Goal: Find contact information: Find contact information

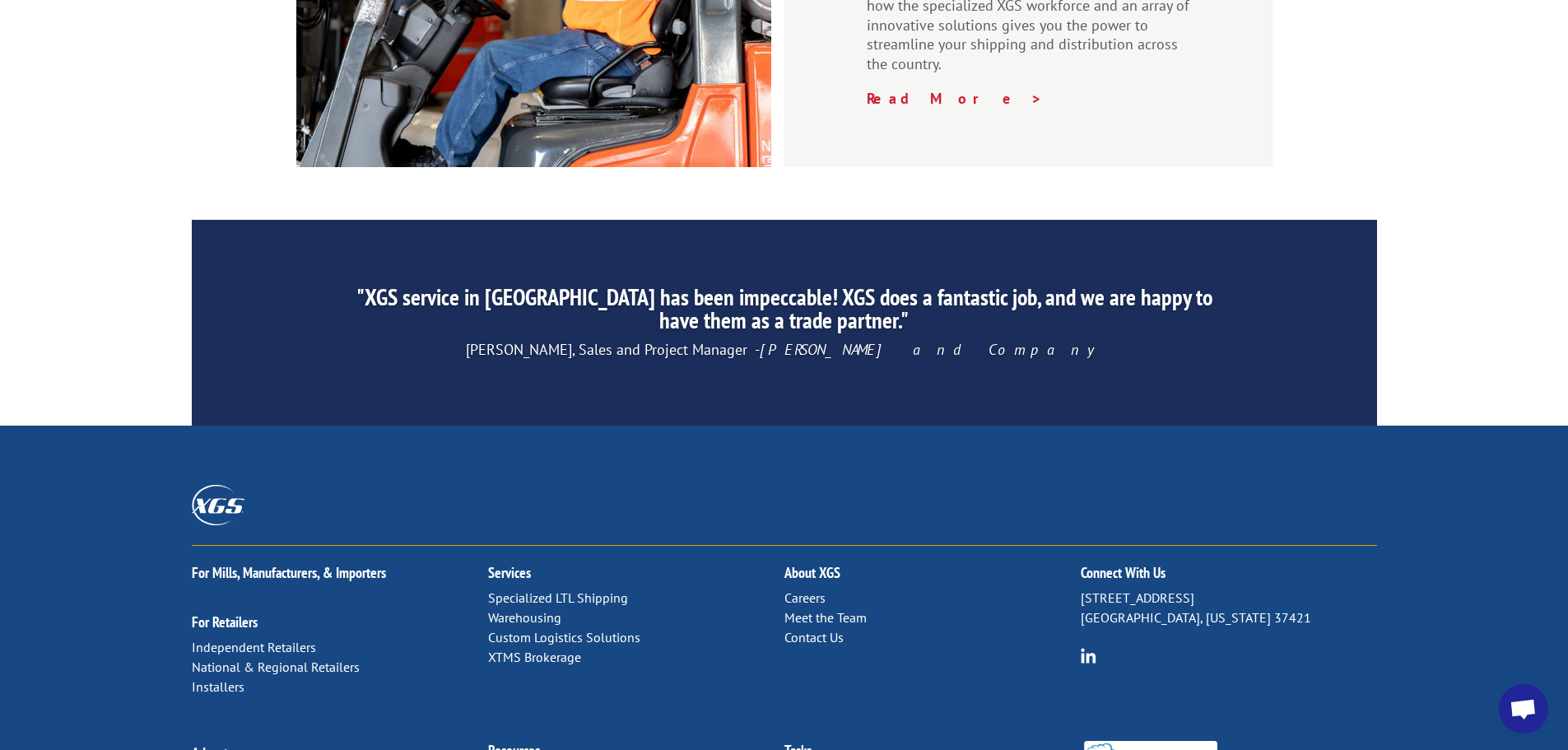
scroll to position [2530, 0]
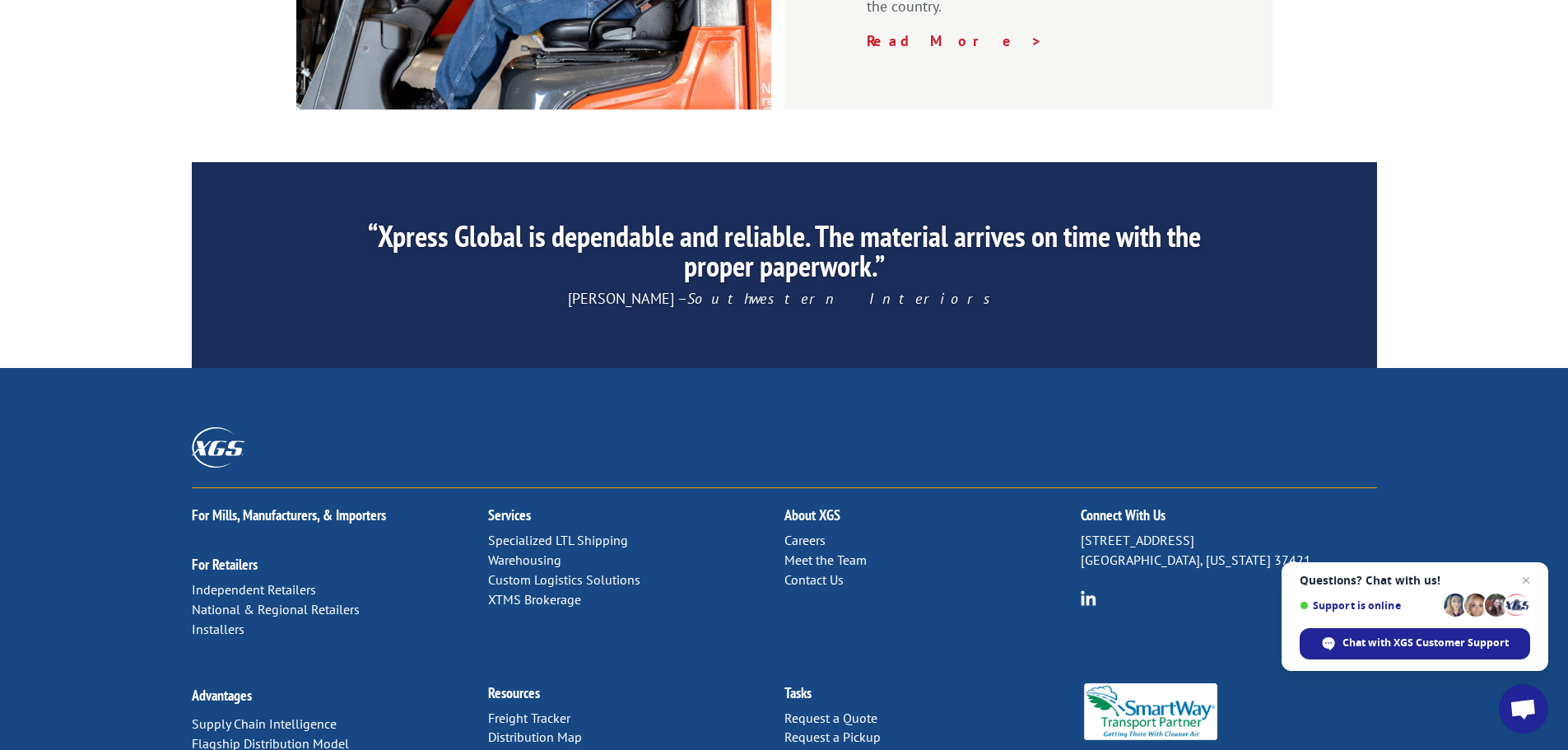
click at [802, 572] on link "Contact Us" at bounding box center [814, 579] width 59 height 16
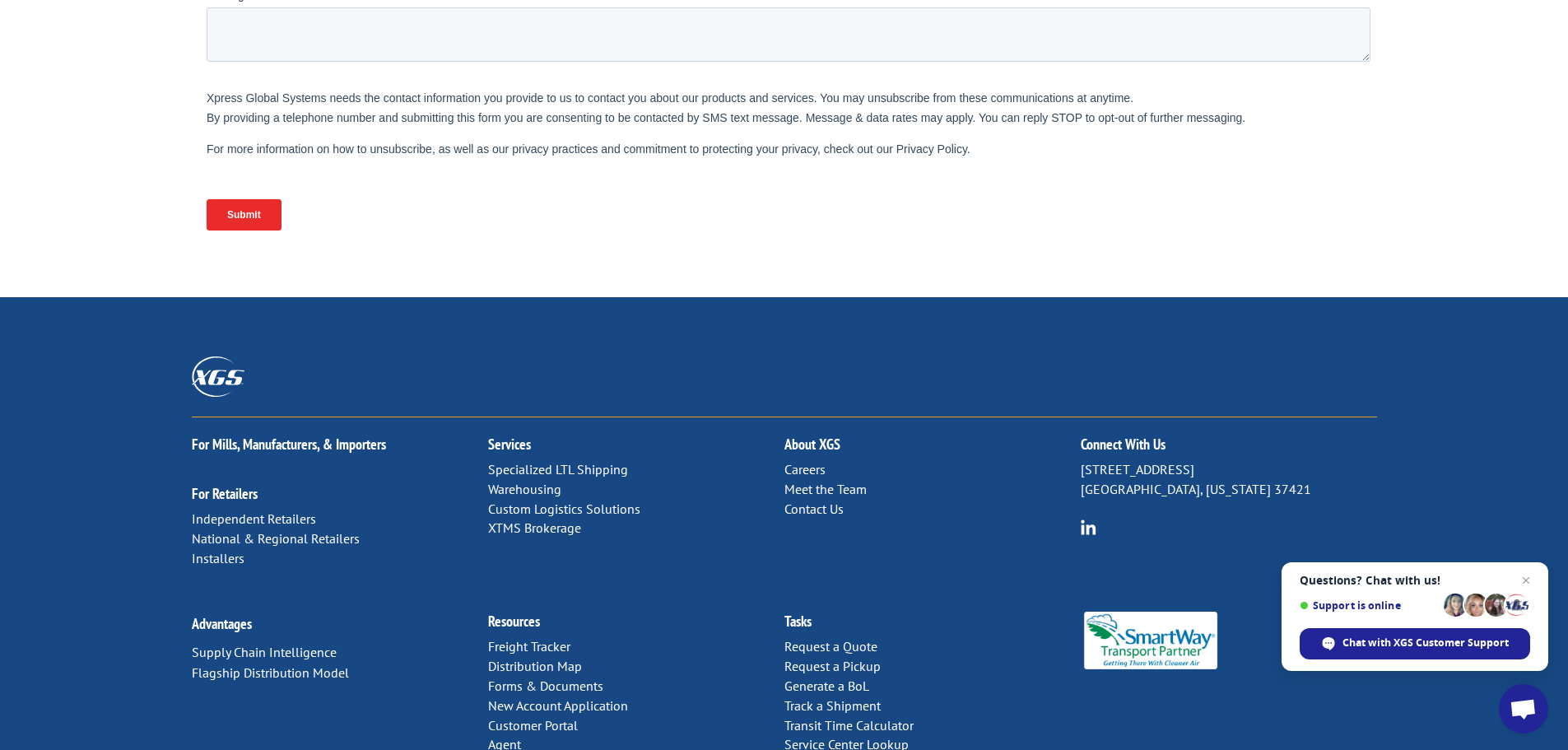
scroll to position [658, 0]
